Goal: Task Accomplishment & Management: Manage account settings

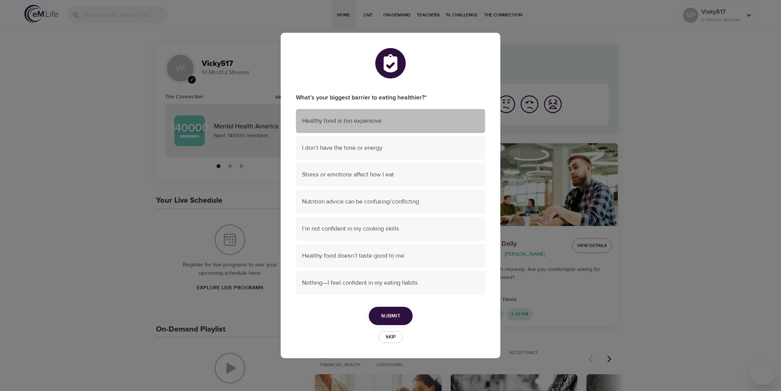
click at [332, 121] on span "Healthy food is too expensive" at bounding box center [390, 121] width 177 height 9
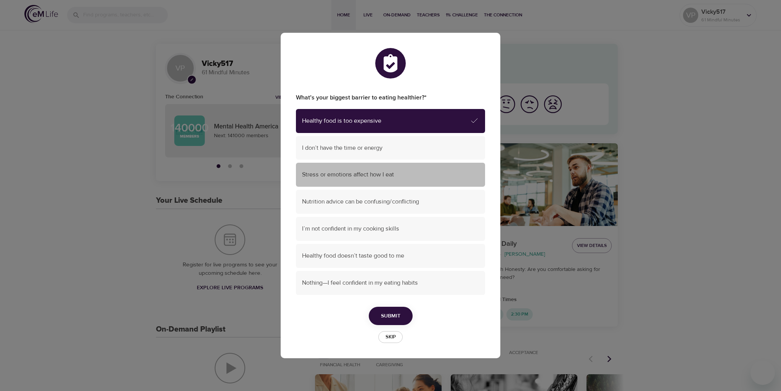
click at [351, 178] on span "Stress or emotions affect how I eat" at bounding box center [390, 174] width 177 height 9
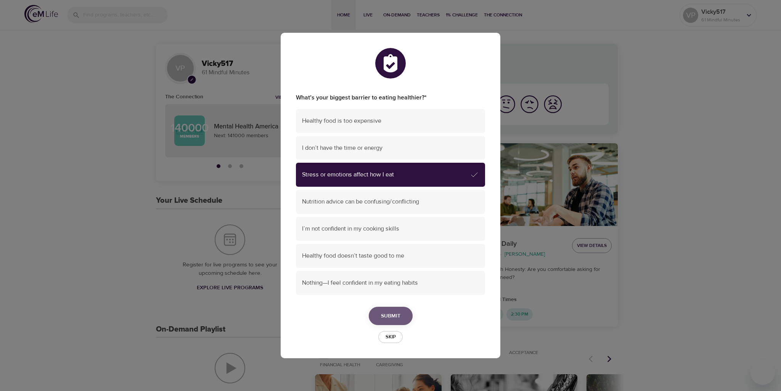
click at [392, 318] on span "Submit" at bounding box center [390, 317] width 19 height 10
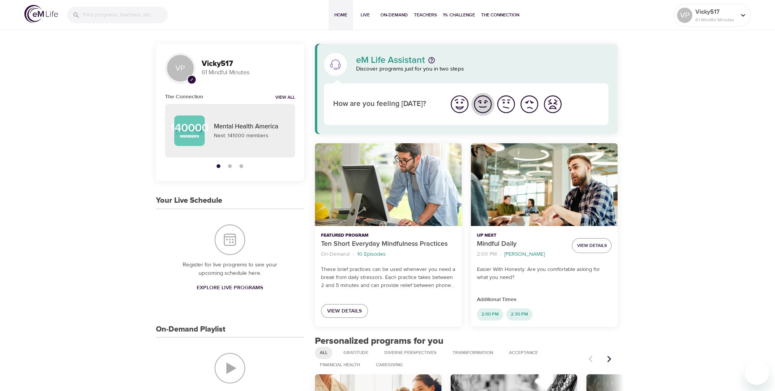
click at [487, 106] on img "I'm feeling good" at bounding box center [482, 104] width 21 height 21
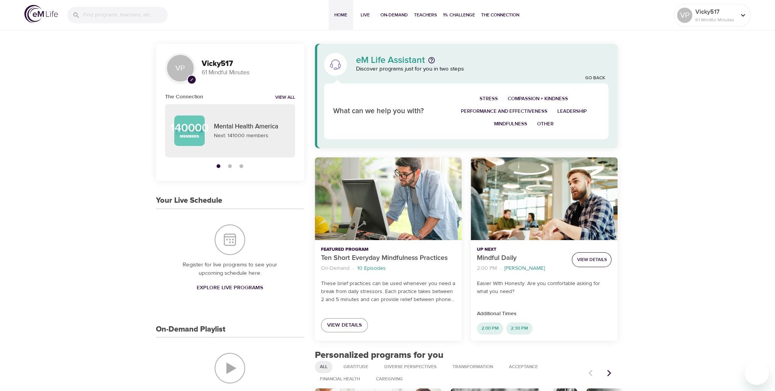
click at [585, 258] on span "View Details" at bounding box center [592, 260] width 30 height 8
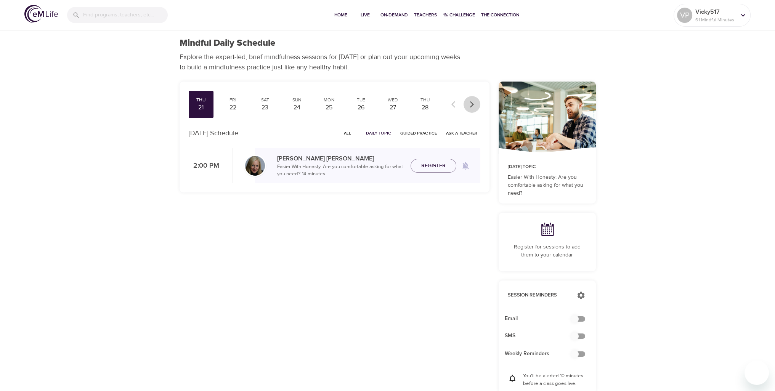
click at [473, 107] on icon "button" at bounding box center [472, 105] width 8 height 8
click at [452, 104] on icon "button" at bounding box center [453, 104] width 4 height 6
click at [437, 168] on span "Register" at bounding box center [433, 166] width 24 height 10
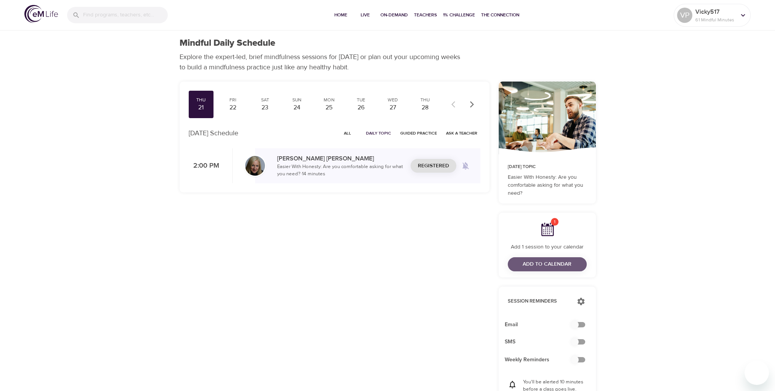
click at [534, 262] on span "Add to Calendar" at bounding box center [547, 265] width 49 height 10
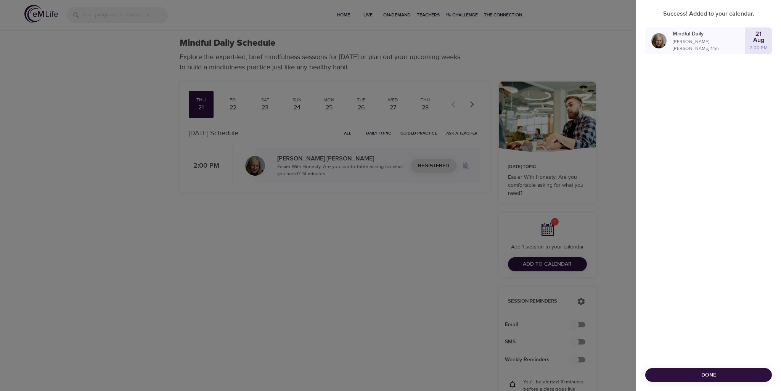
click at [716, 378] on span "Done" at bounding box center [708, 376] width 114 height 10
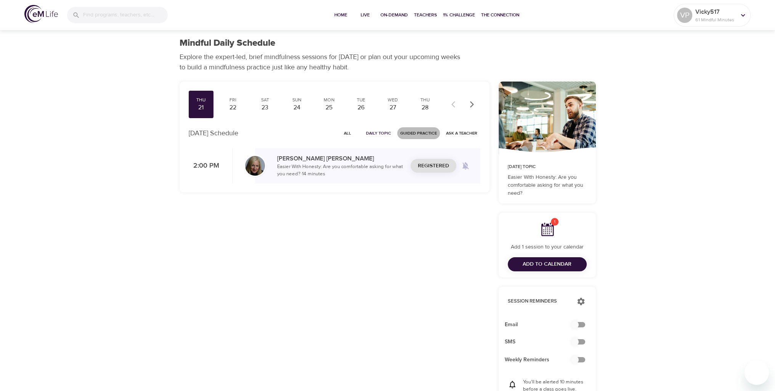
click at [422, 133] on span "Guided Practice" at bounding box center [418, 133] width 37 height 7
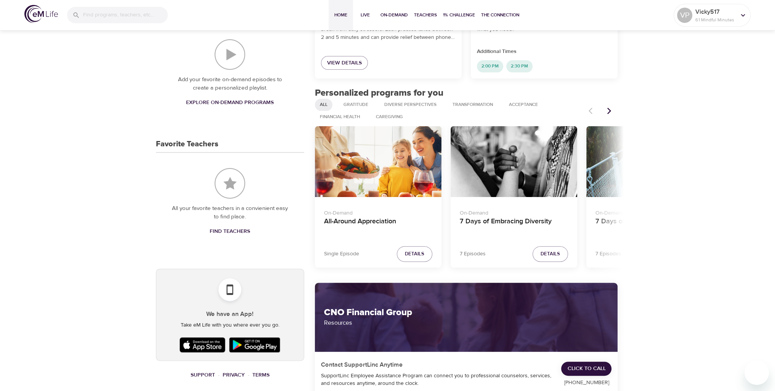
scroll to position [267, 0]
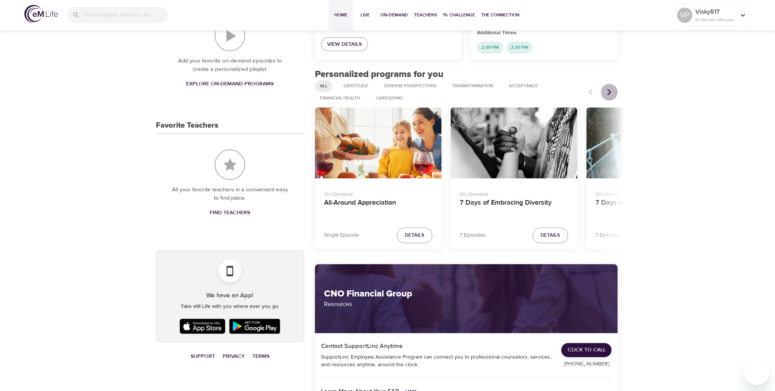
click at [606, 95] on icon "Next items" at bounding box center [609, 92] width 8 height 8
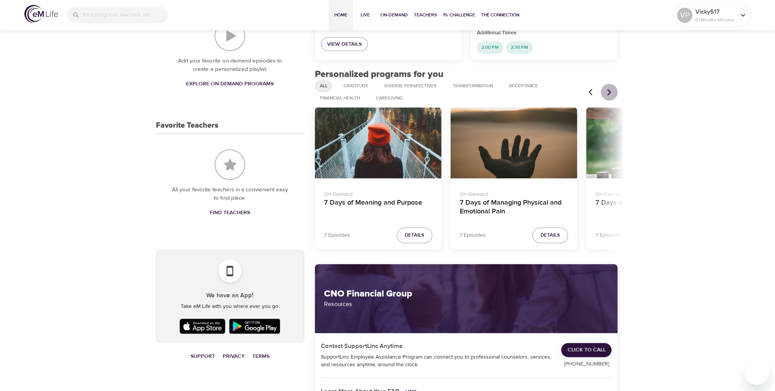
click at [609, 90] on icon "Next items" at bounding box center [609, 92] width 4 height 6
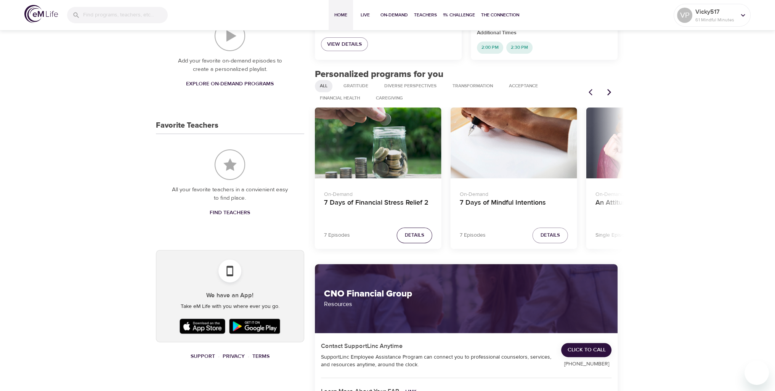
drag, startPoint x: 609, startPoint y: 90, endPoint x: 401, endPoint y: 236, distance: 254.1
click at [401, 236] on button "Details" at bounding box center [414, 236] width 35 height 16
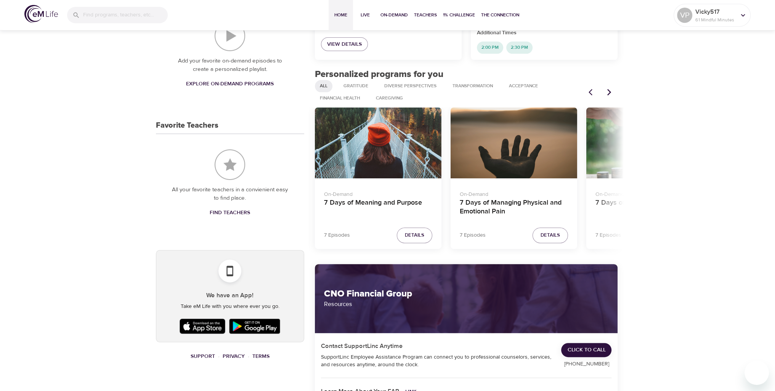
click at [610, 90] on icon "Next items" at bounding box center [609, 92] width 8 height 8
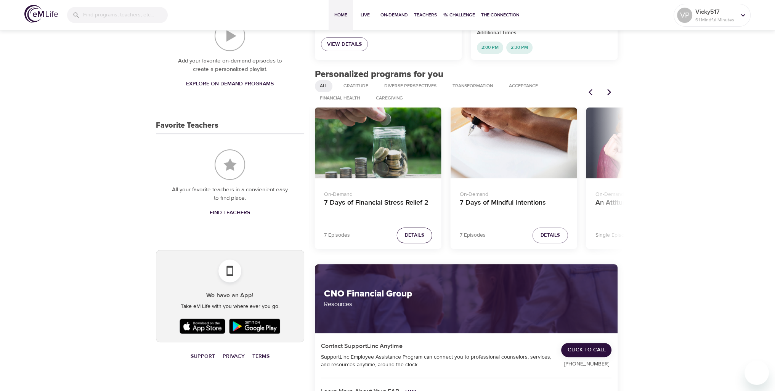
click at [413, 237] on span "Details" at bounding box center [414, 235] width 19 height 9
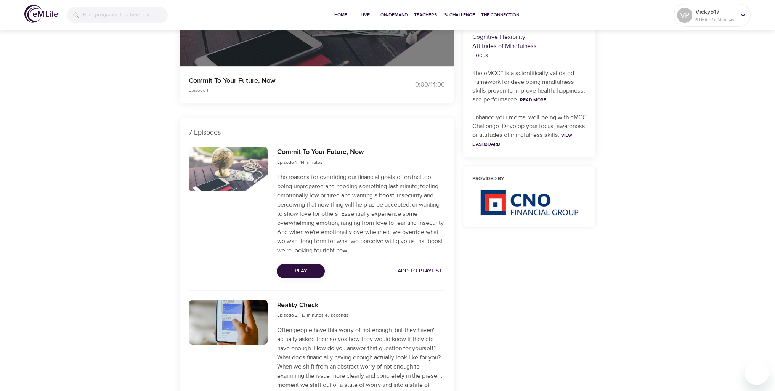
scroll to position [191, 0]
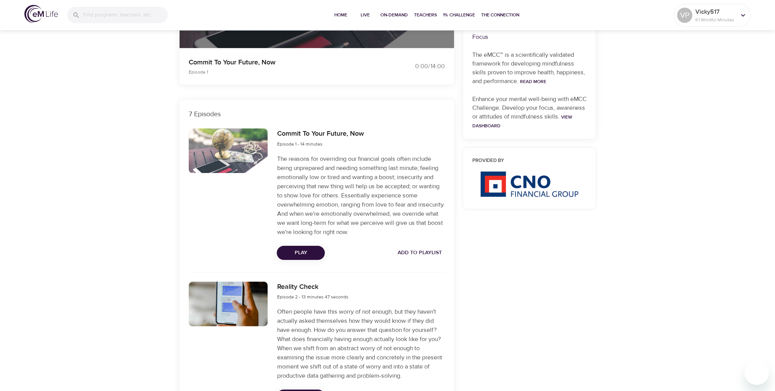
click at [432, 253] on span "Add to Playlist" at bounding box center [420, 253] width 44 height 10
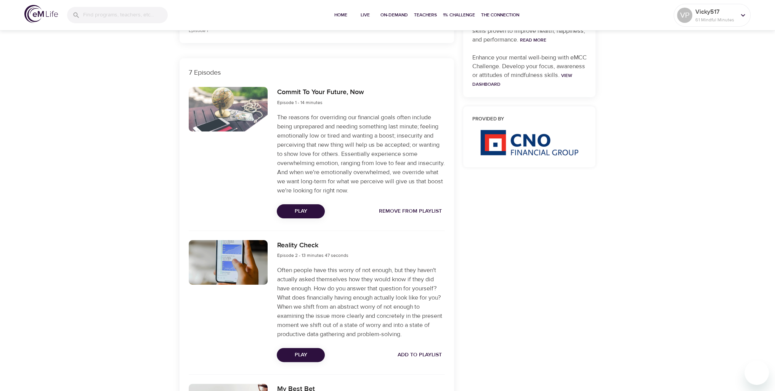
scroll to position [305, 0]
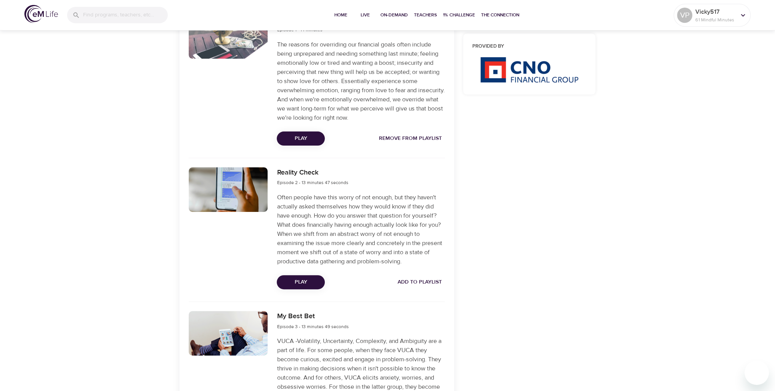
click at [426, 280] on span "Add to Playlist" at bounding box center [420, 283] width 44 height 10
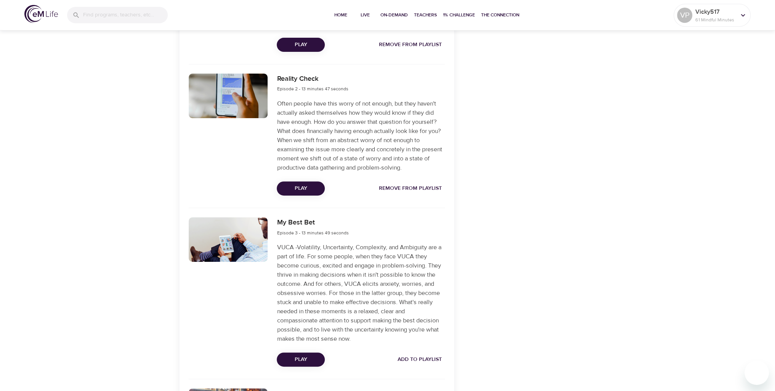
scroll to position [419, 0]
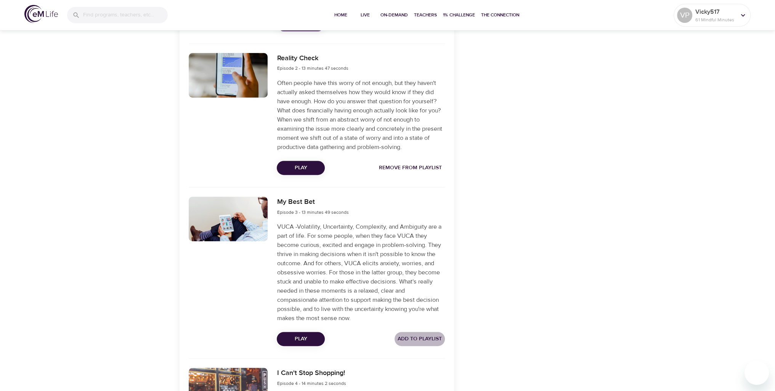
click at [420, 338] on span "Add to Playlist" at bounding box center [420, 339] width 44 height 10
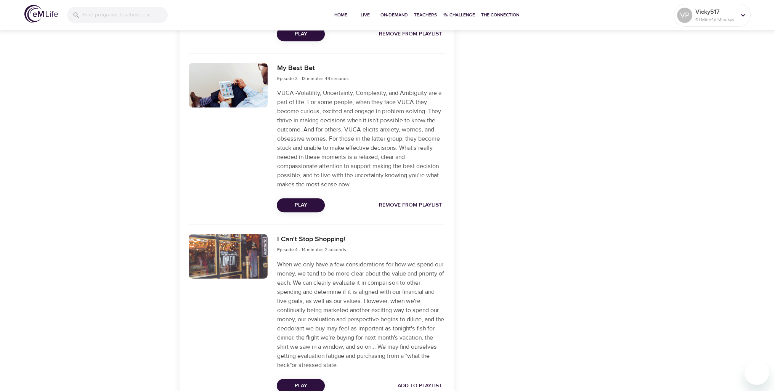
scroll to position [572, 0]
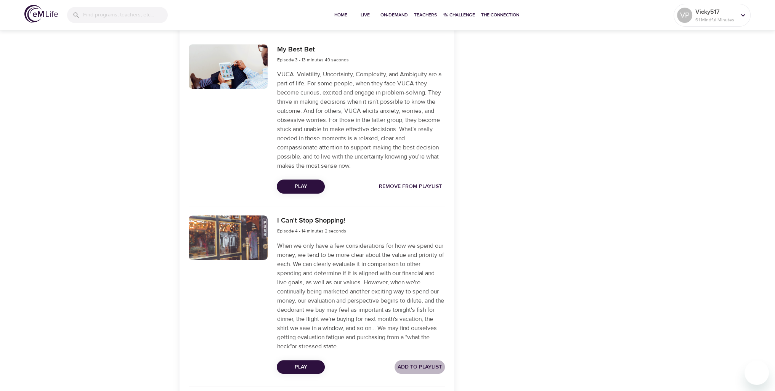
click at [427, 365] on span "Add to Playlist" at bounding box center [420, 368] width 44 height 10
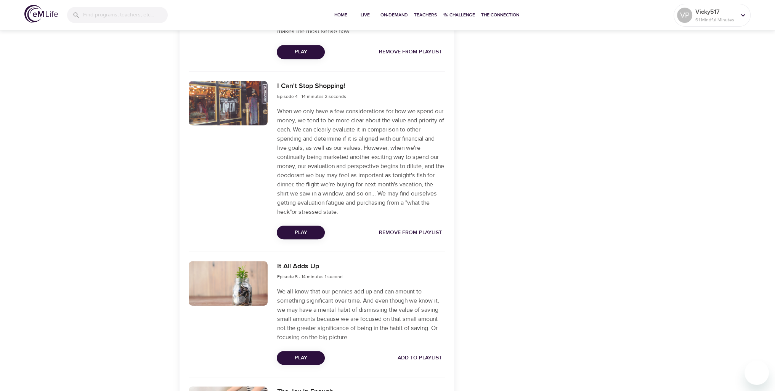
scroll to position [724, 0]
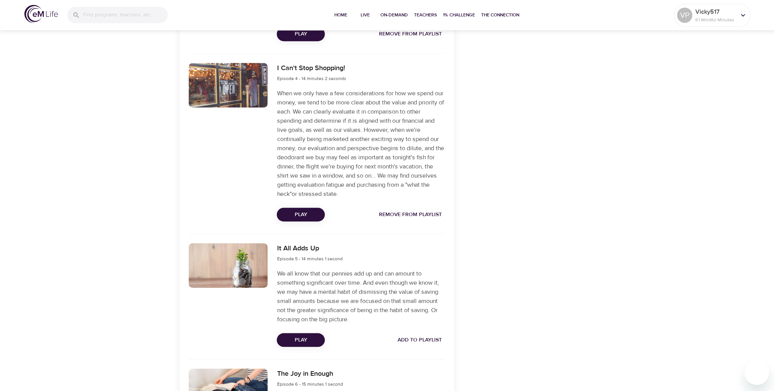
click at [432, 339] on span "Add to Playlist" at bounding box center [420, 341] width 44 height 10
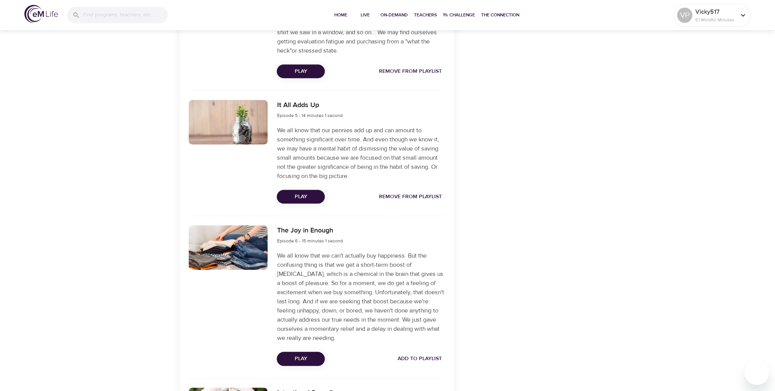
scroll to position [877, 0]
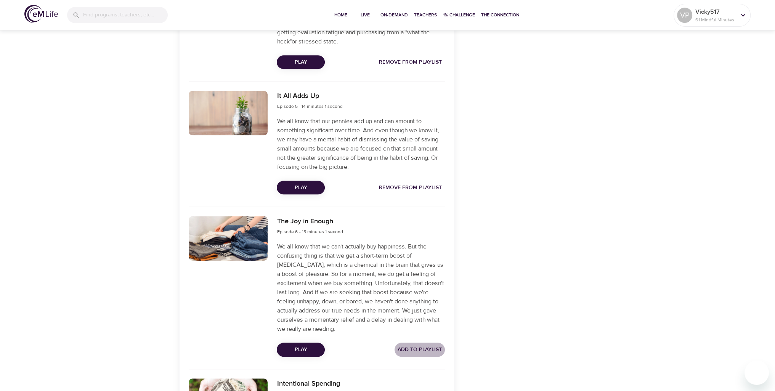
click at [415, 347] on span "Add to Playlist" at bounding box center [420, 350] width 44 height 10
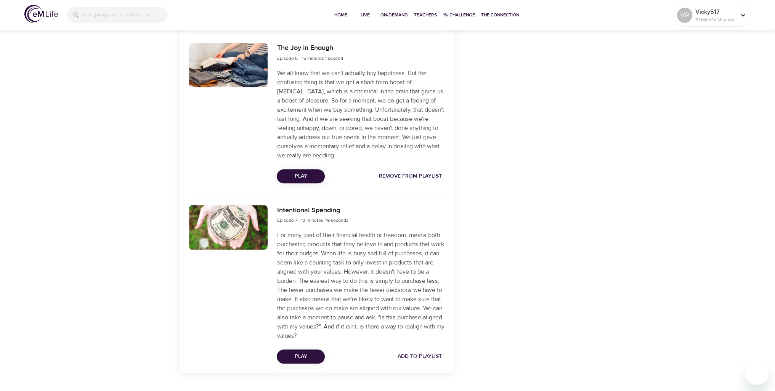
scroll to position [1068, 0]
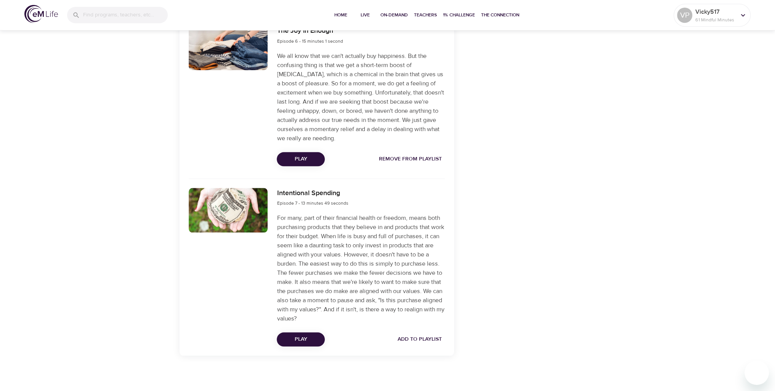
click at [422, 342] on span "Add to Playlist" at bounding box center [420, 340] width 44 height 10
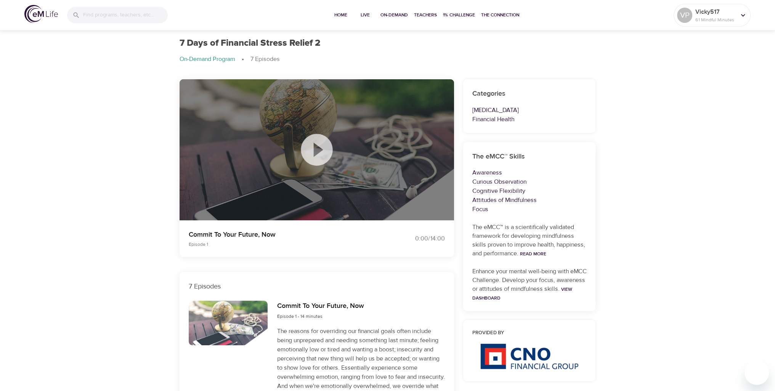
scroll to position [0, 0]
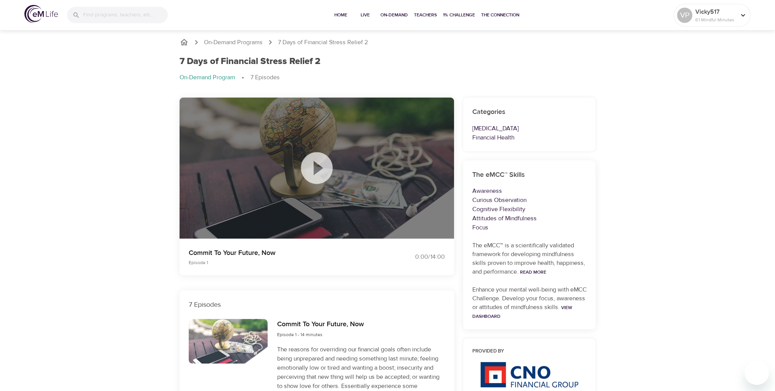
click at [181, 43] on icon "breadcrumb" at bounding box center [184, 42] width 9 height 9
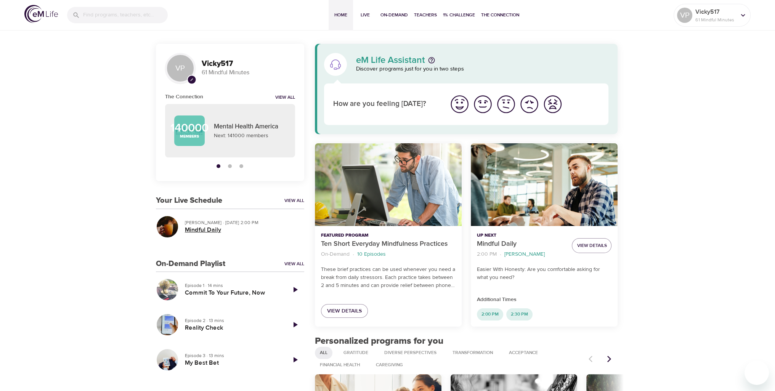
click at [205, 232] on h5 "Mindful Daily" at bounding box center [241, 230] width 113 height 8
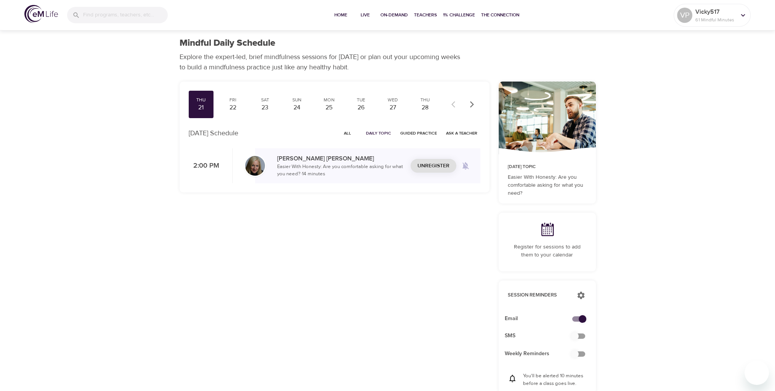
click at [433, 170] on span "Unregister" at bounding box center [434, 166] width 32 height 10
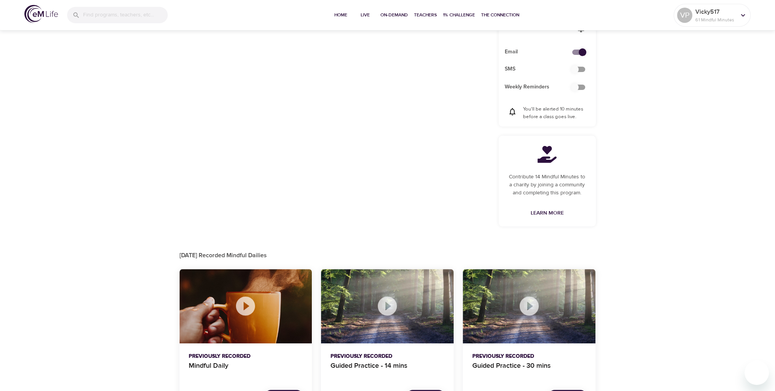
scroll to position [294, 0]
